Goal: Communication & Community: Answer question/provide support

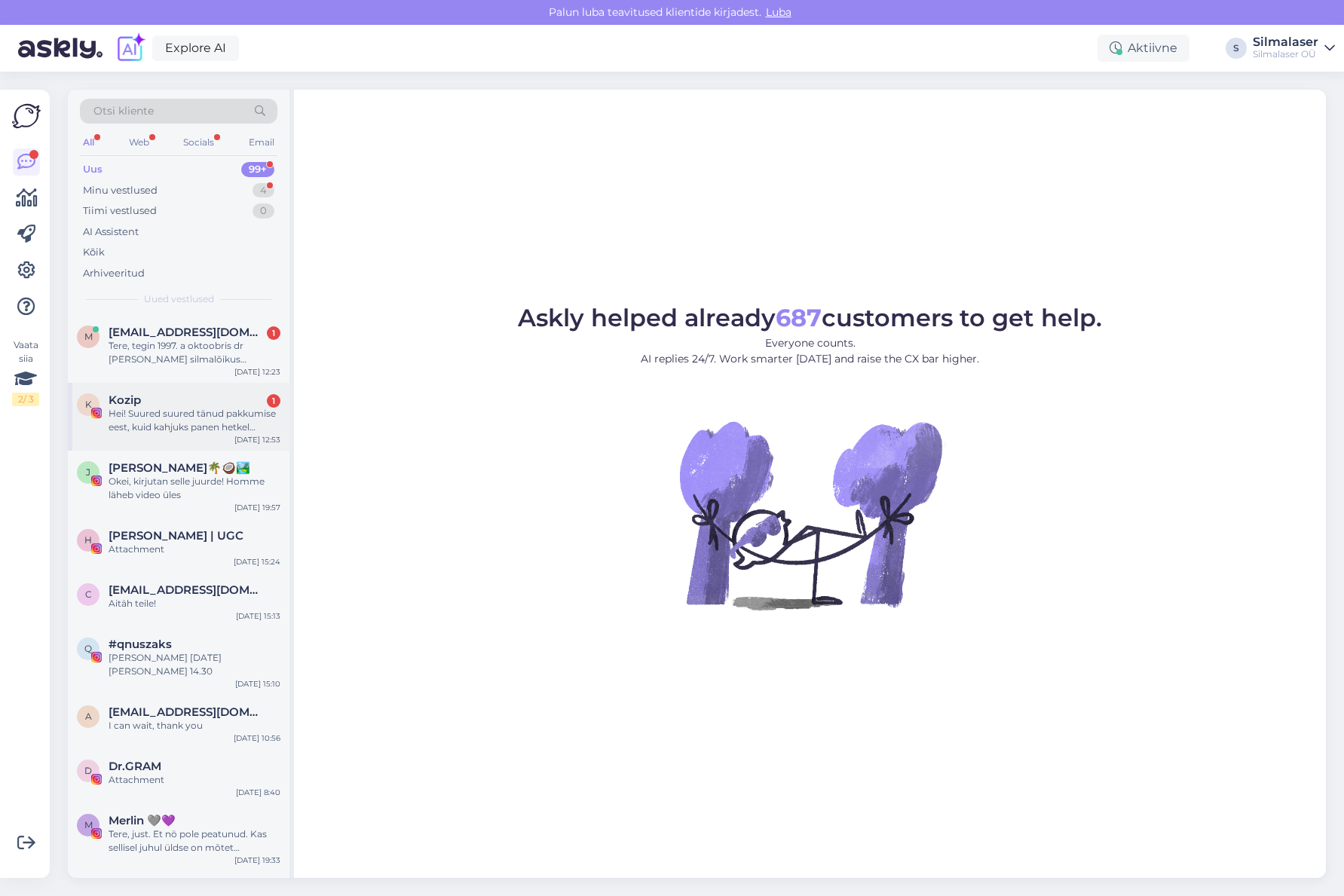
click at [199, 387] on div "K Kozip 1 Hei! Suured suured tänud pakkumise eest, kuid kahjuks panen hetkel si…" at bounding box center [178, 417] width 222 height 68
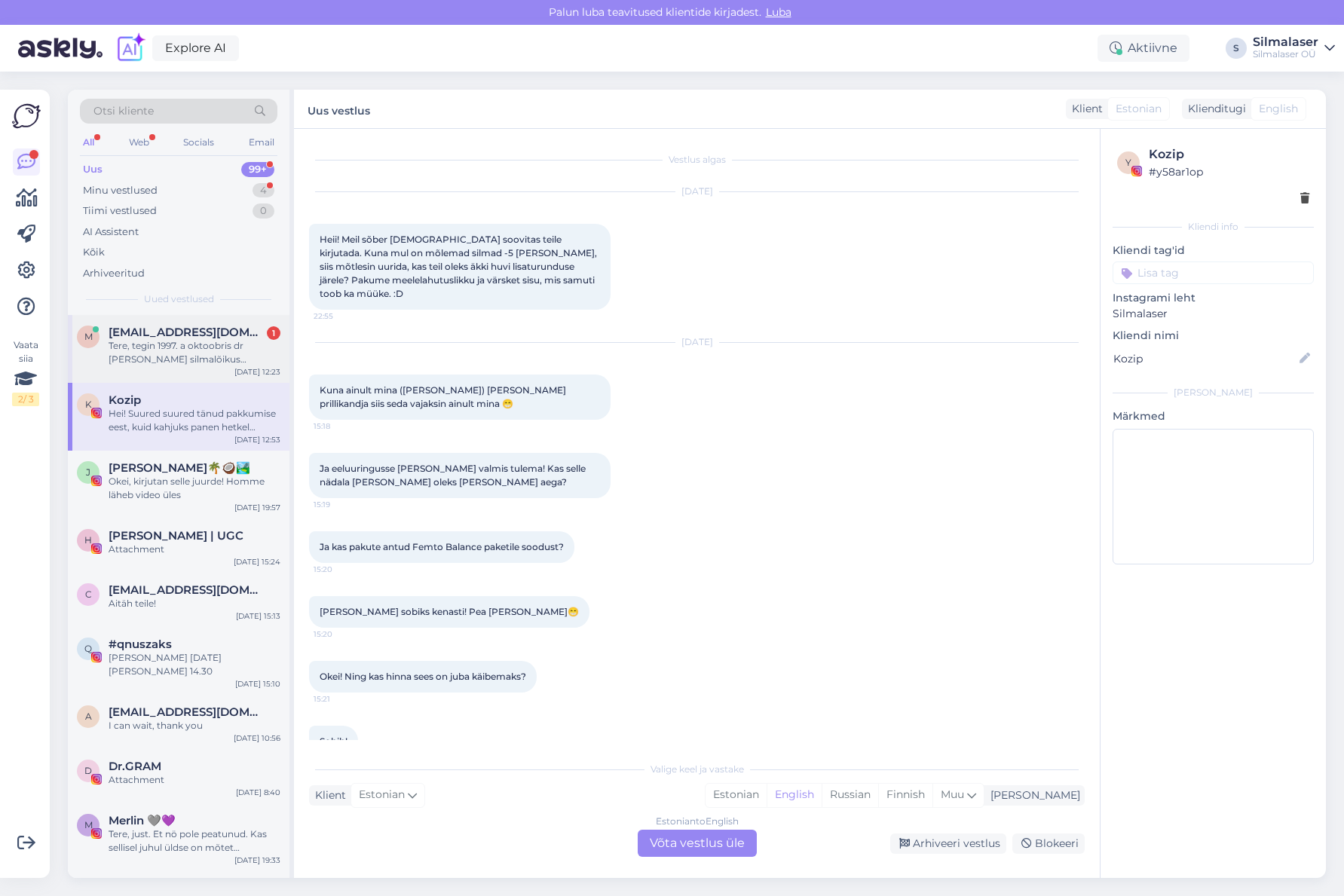
scroll to position [678, 0]
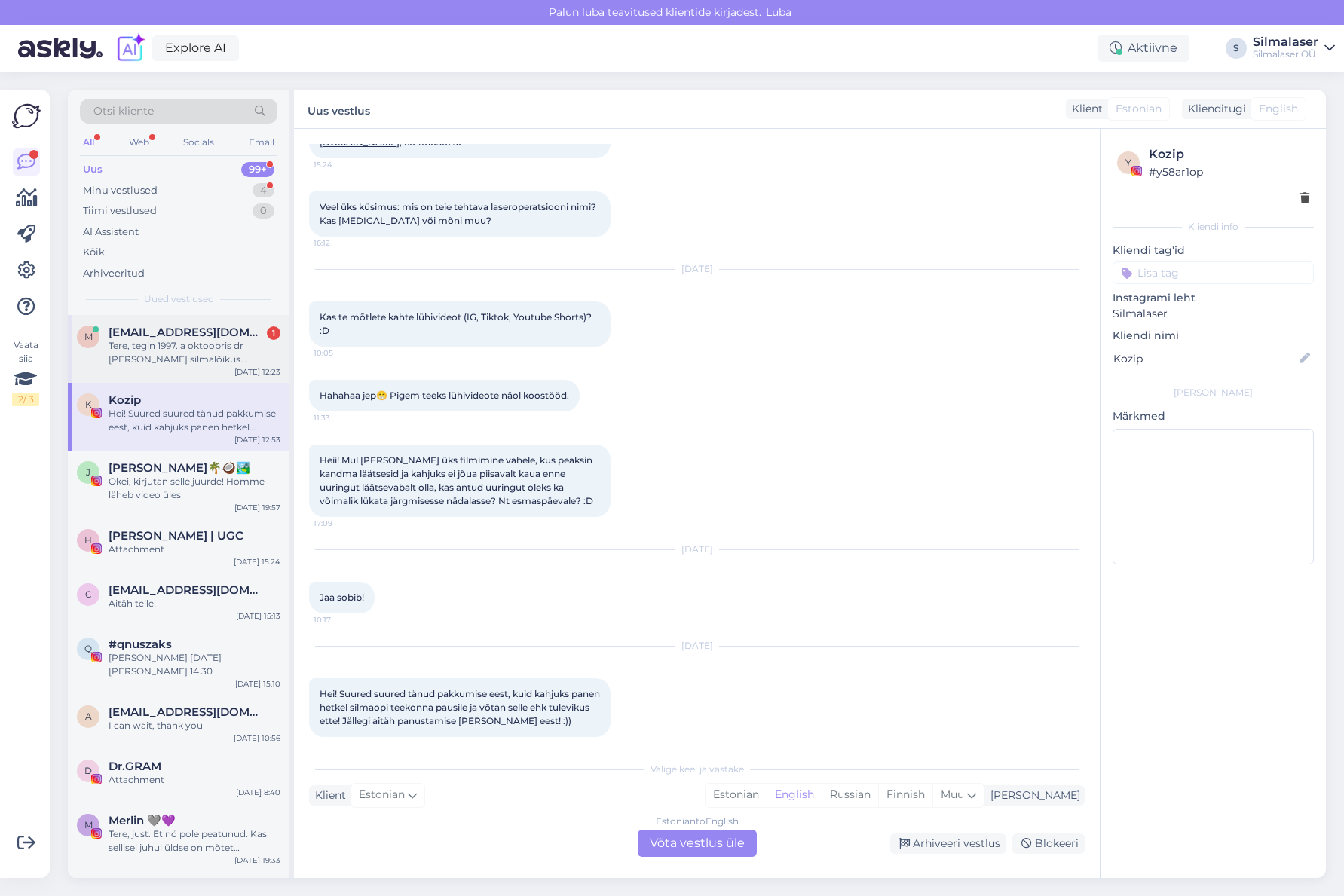
click at [204, 352] on div "Tere, tegin 1997. a oktoobris dr [PERSON_NAME] silmalõikus lühinägelikkuse korr…" at bounding box center [194, 353] width 172 height 27
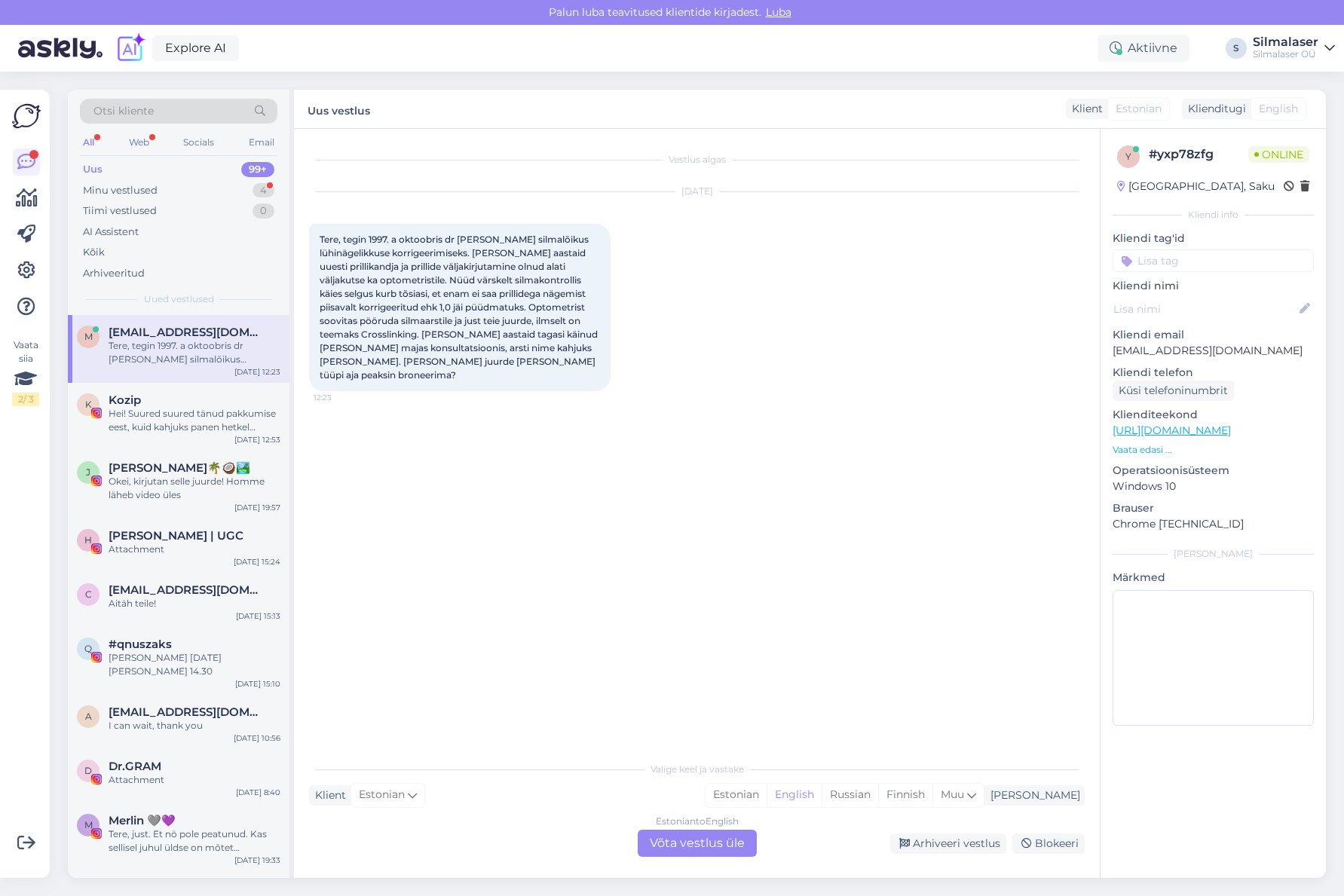
click at [649, 830] on div "Estonian to English Võta vestlus üle" at bounding box center [698, 843] width 119 height 27
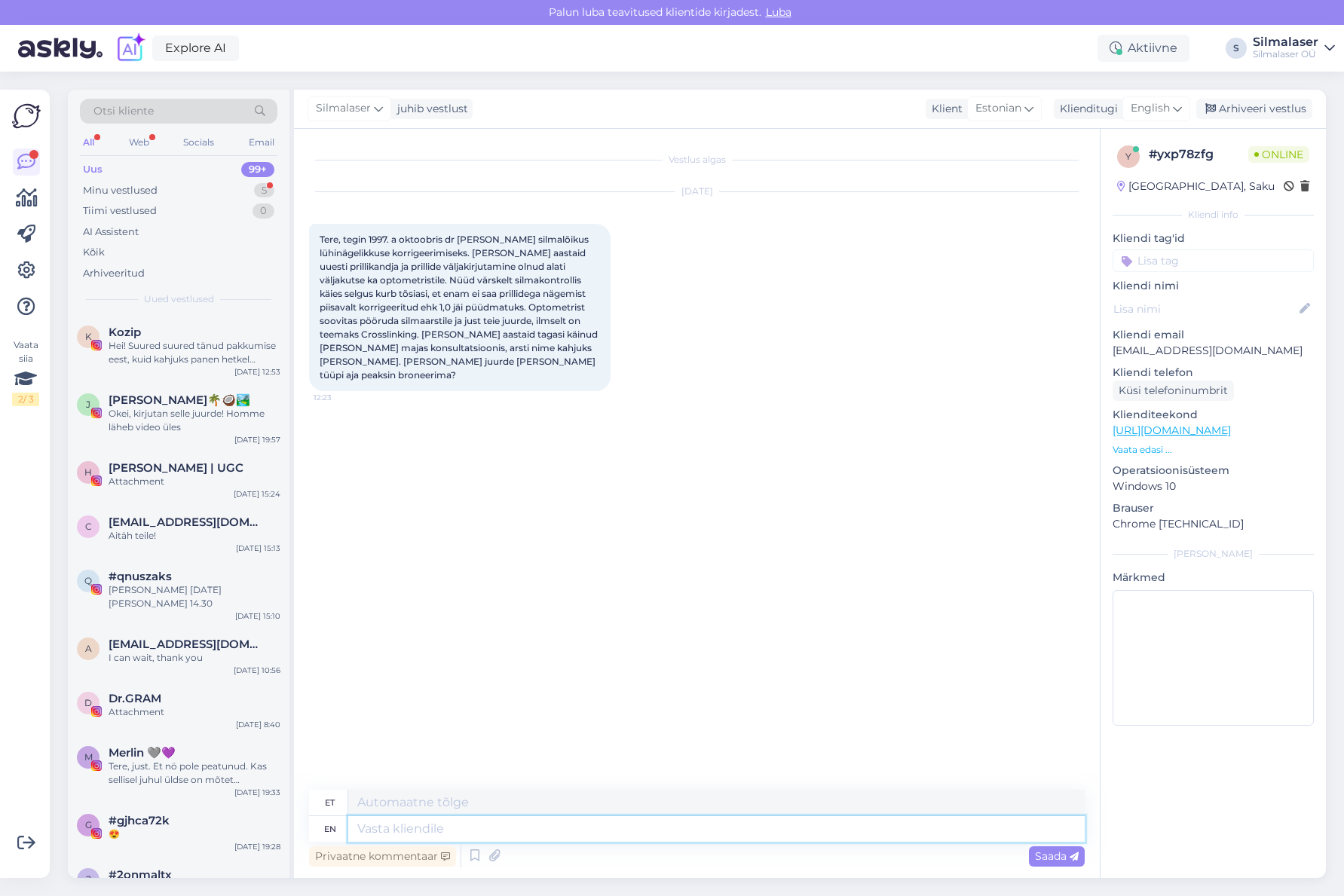
click at [601, 835] on textarea at bounding box center [717, 829] width 737 height 26
click at [598, 811] on textarea at bounding box center [717, 802] width 737 height 26
type textarea "Tere!"
click at [1139, 117] on span "English" at bounding box center [1150, 109] width 39 height 17
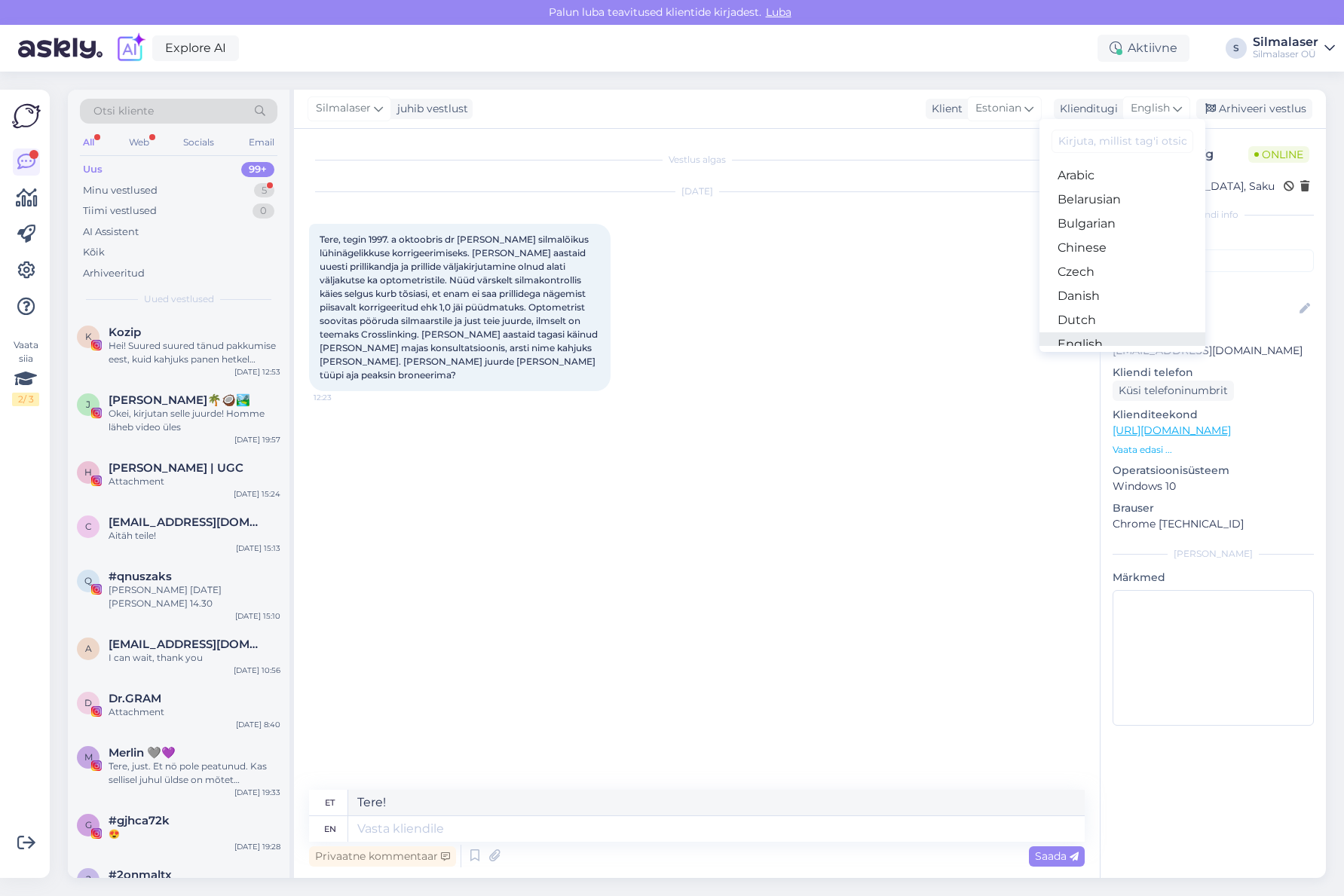
scroll to position [36, 0]
click at [1077, 331] on link "Estonian" at bounding box center [1122, 333] width 166 height 24
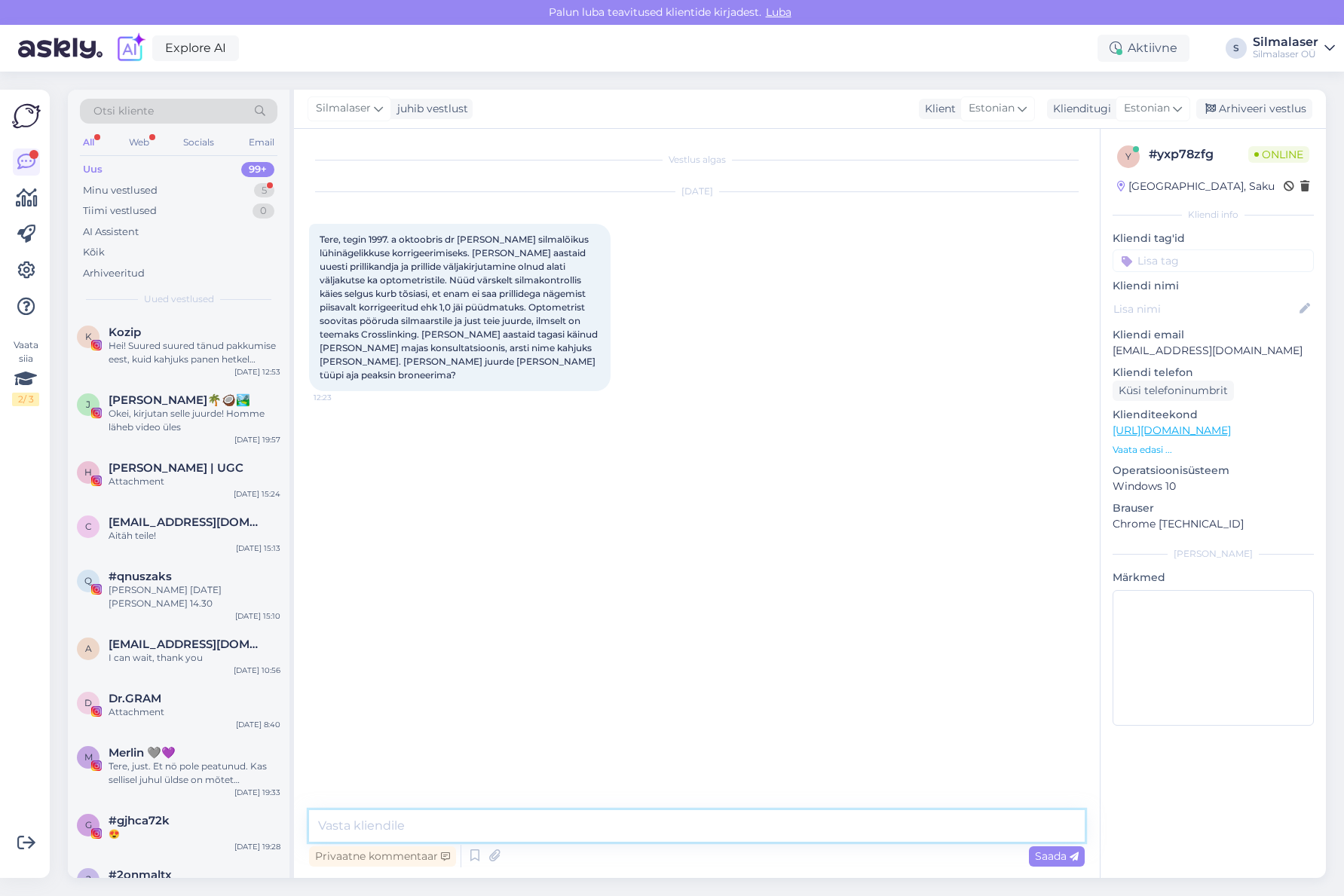
click at [413, 827] on textarea at bounding box center [697, 826] width 776 height 32
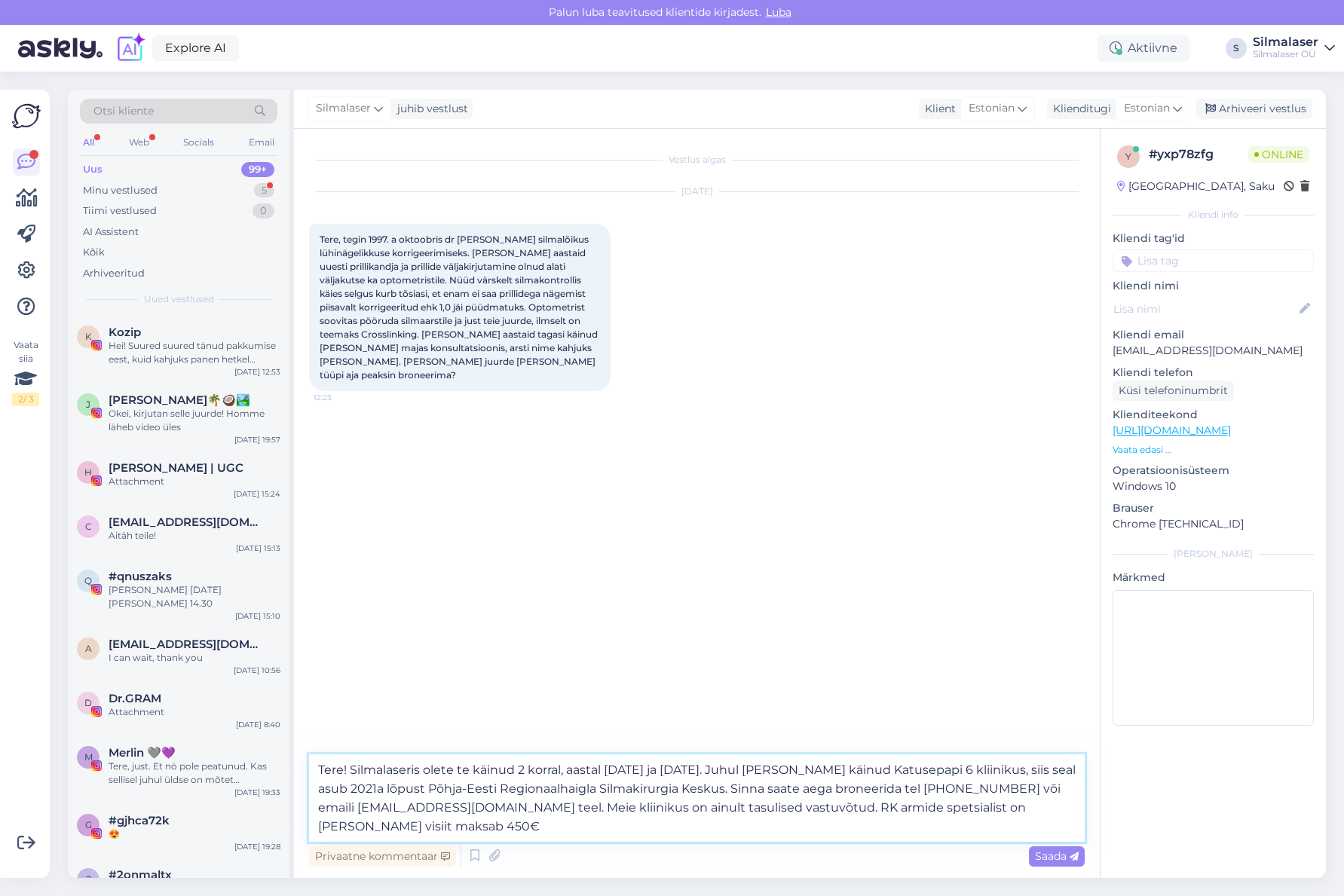
type textarea "Tere! Silmalaseris olete te käinud 2 korral, aastal [DATE] ja [DATE]. Juhul [PE…"
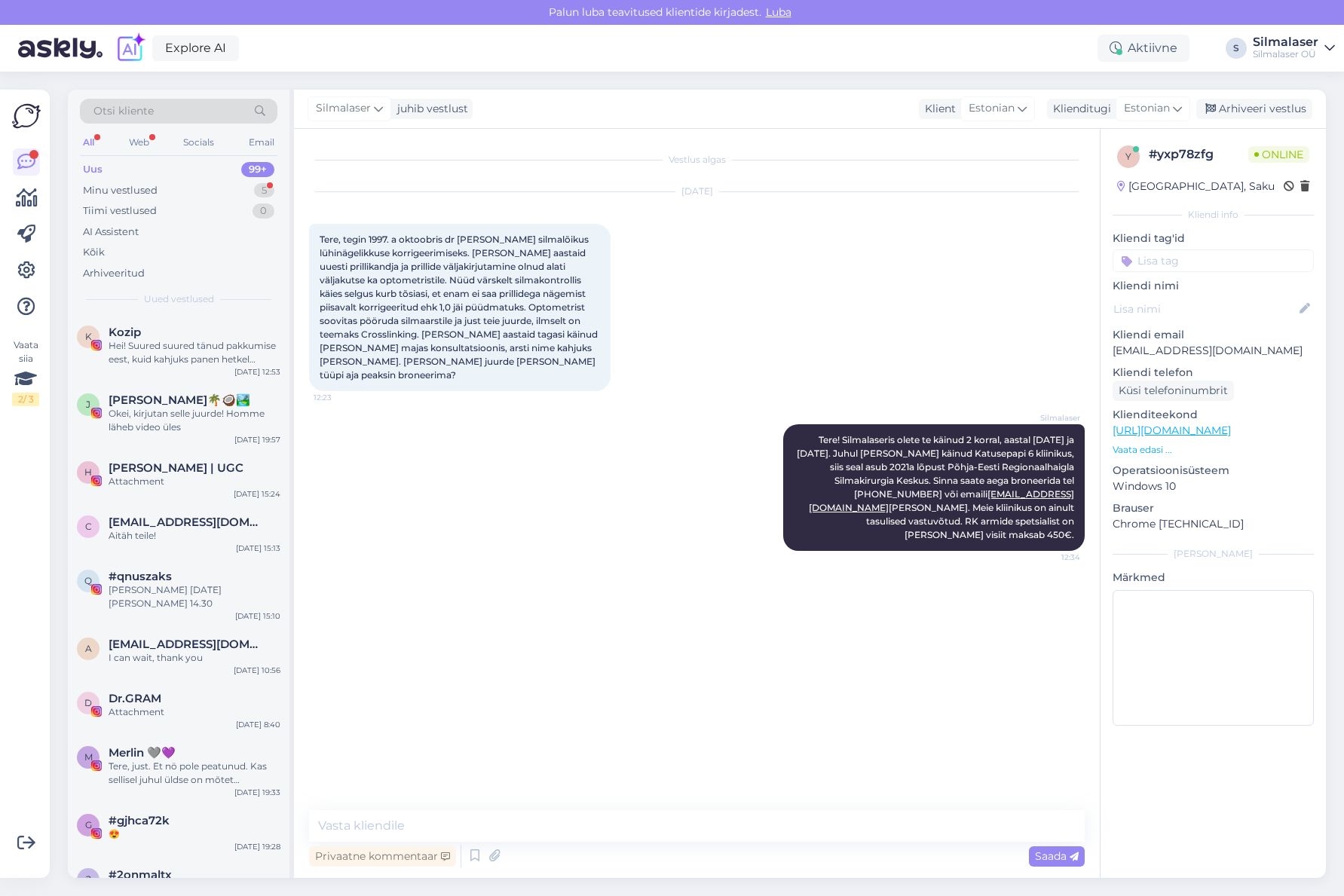
click at [795, 656] on div "Vestlus algas [DATE] Tere, tegin 1997. a oktoobris dr [PERSON_NAME] silmalõikus…" at bounding box center [704, 470] width 789 height 653
